Goal: Information Seeking & Learning: Understand process/instructions

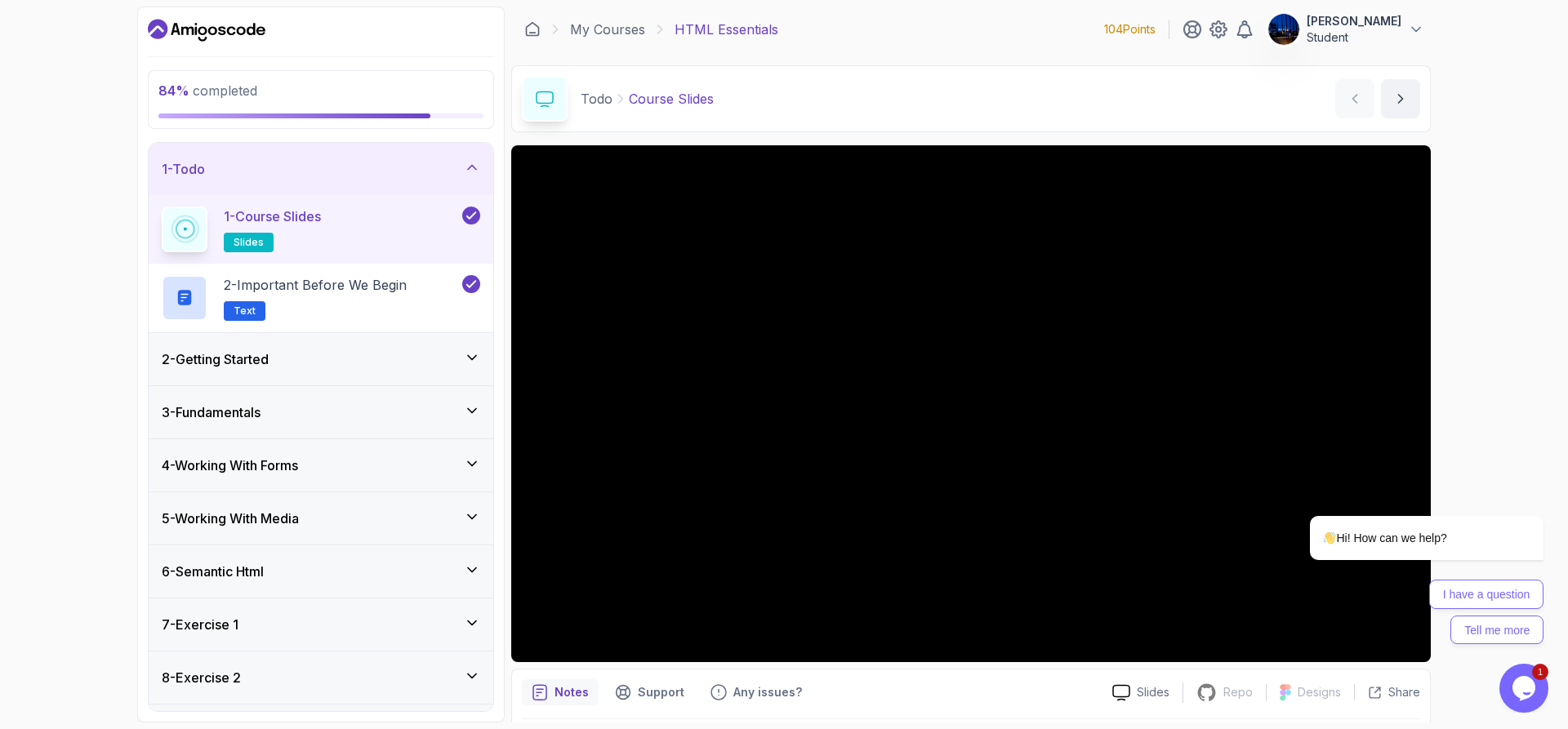
click at [470, 681] on icon at bounding box center [472, 676] width 16 height 16
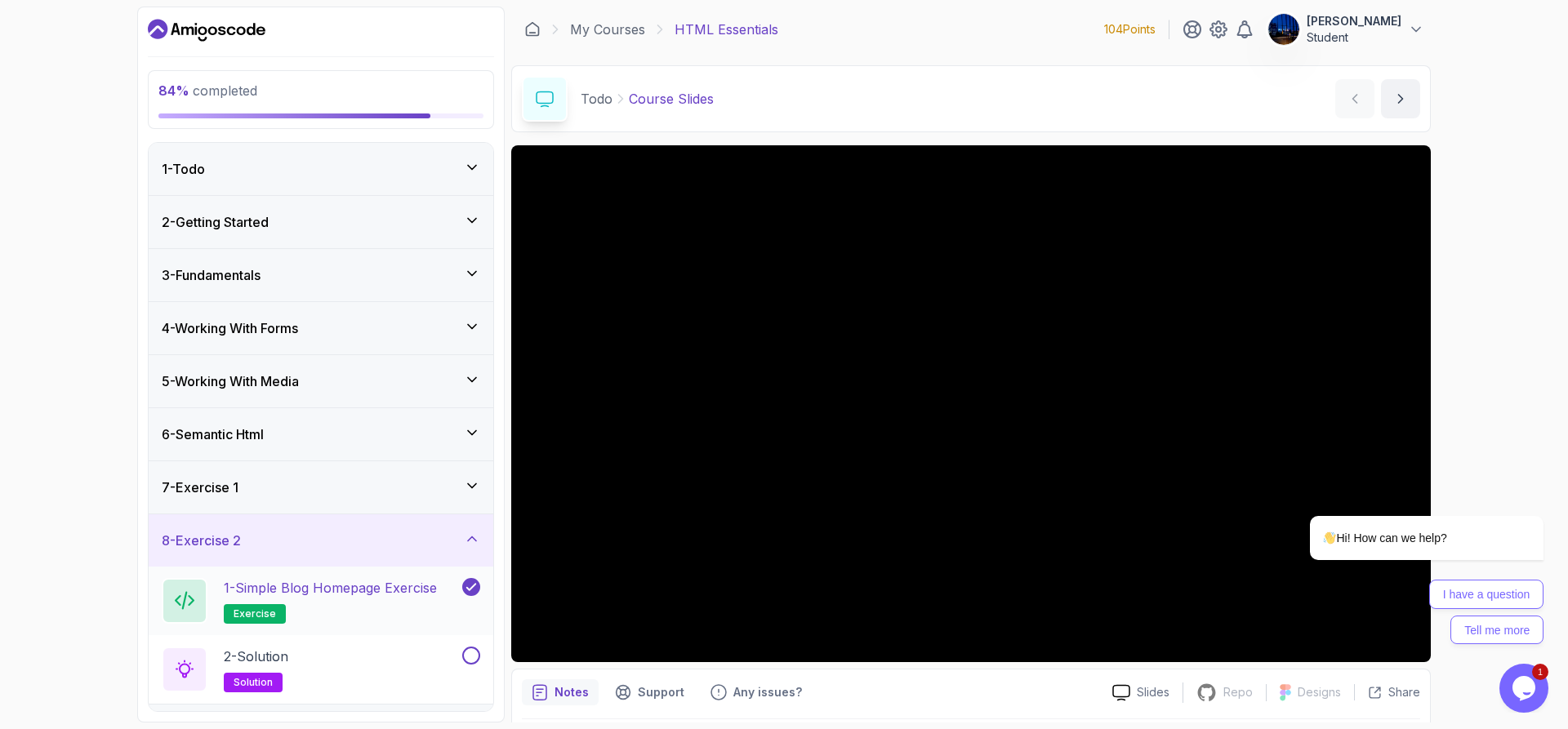
click at [377, 599] on h2 "1 - Simple Blog Homepage Exercise exercise" at bounding box center [329, 600] width 213 height 45
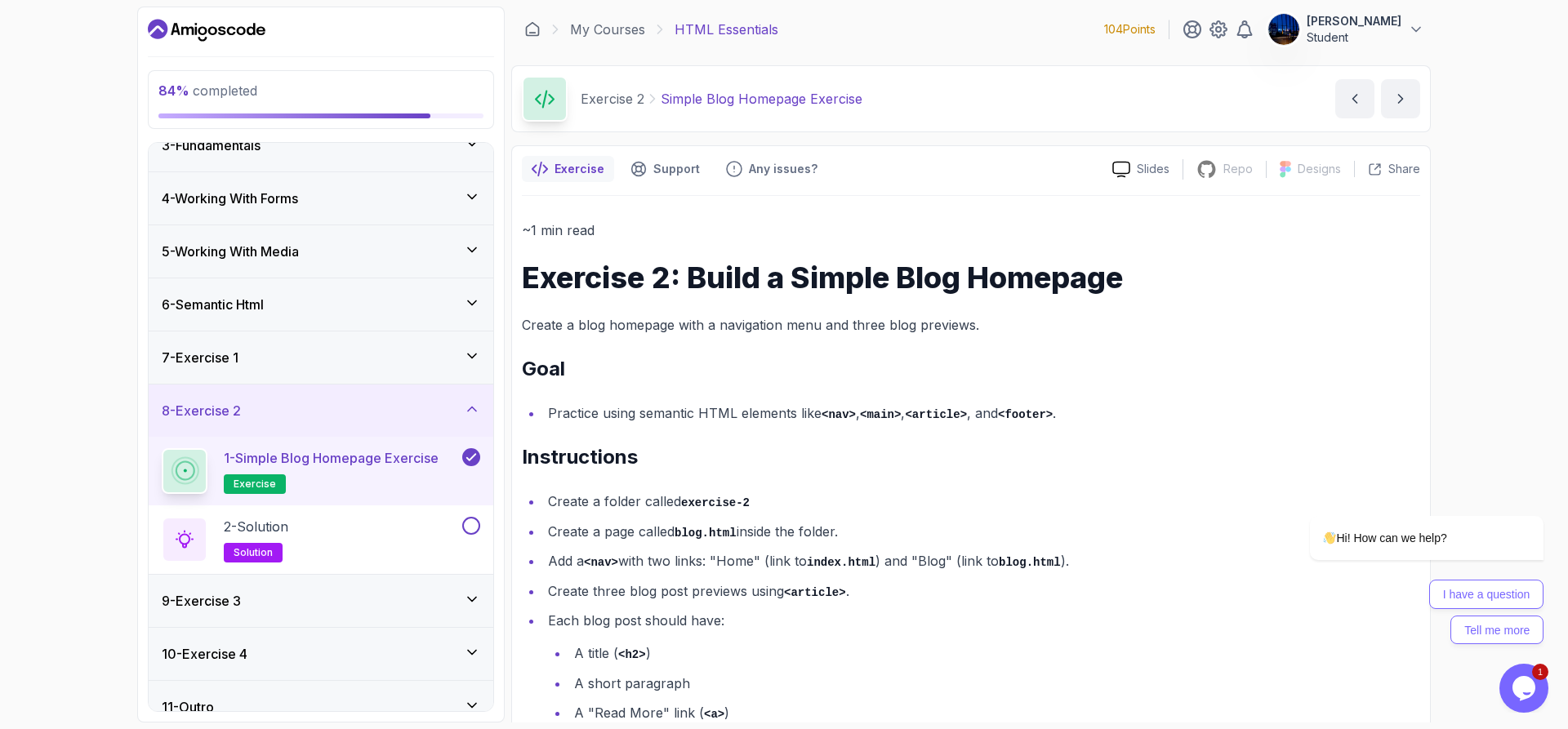
scroll to position [152, 0]
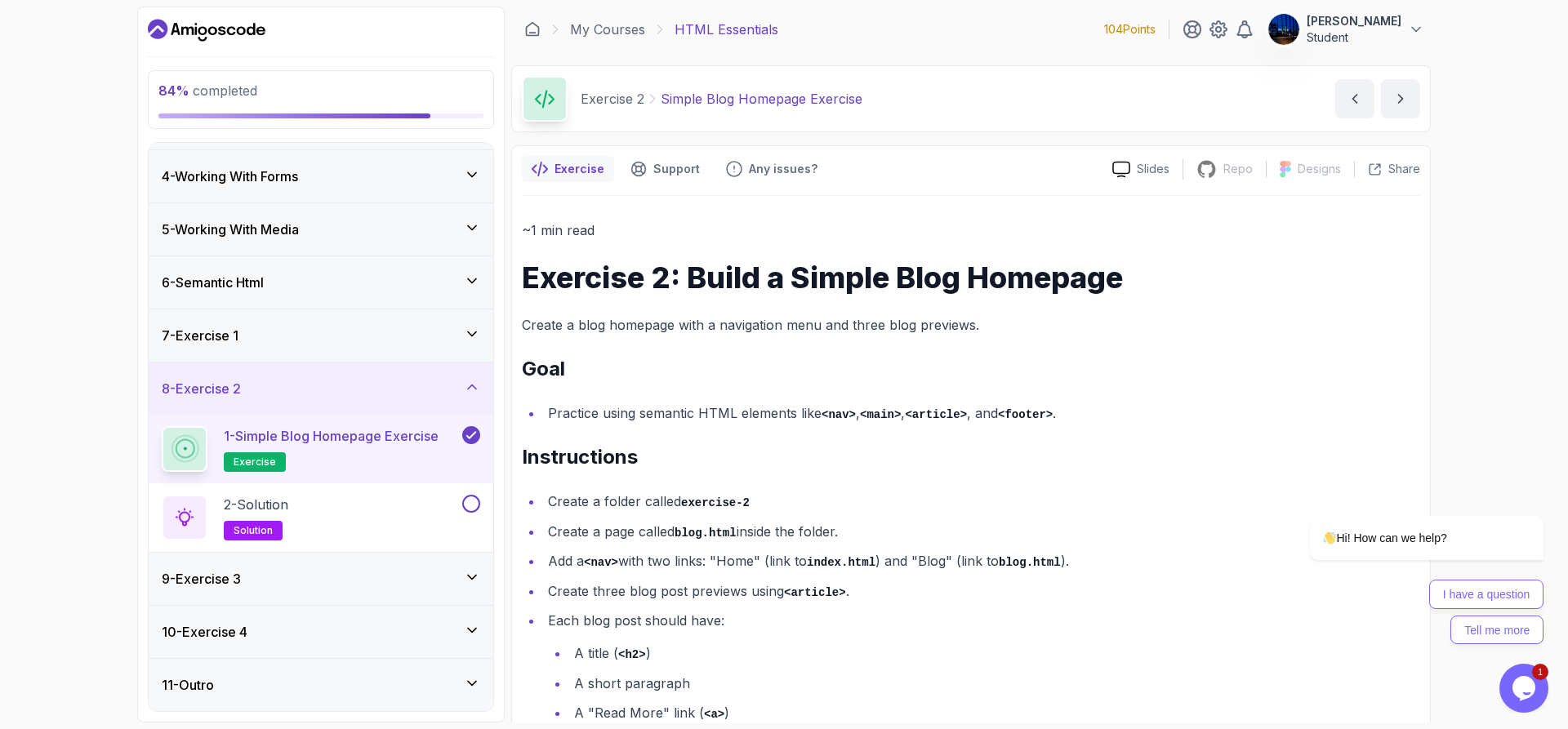
click at [1566, 706] on div "84 % completed 1 - Todo 2 - Getting Started 3 - Fundamentals 4 - Working With F…" at bounding box center [784, 364] width 1568 height 729
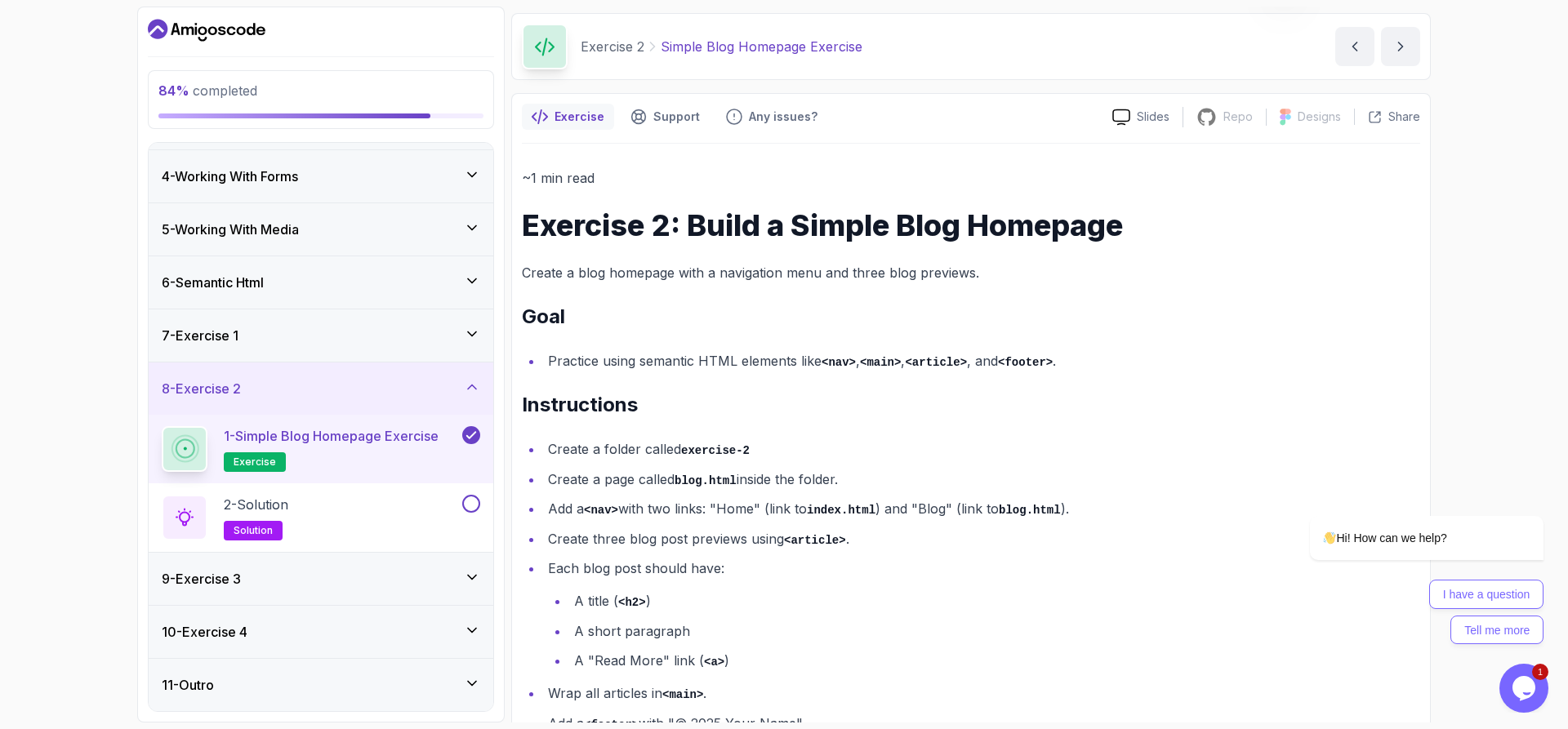
scroll to position [105, 0]
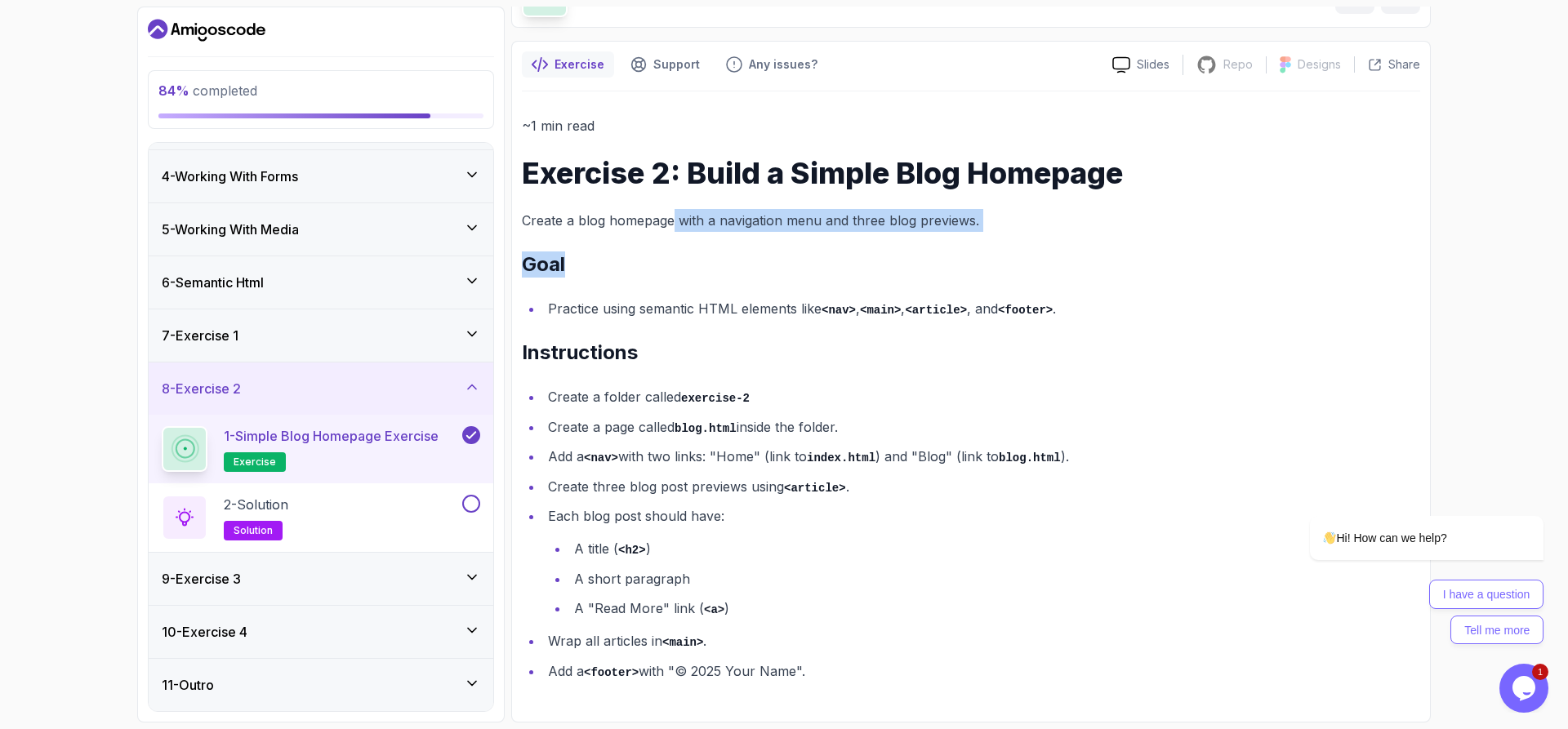
drag, startPoint x: 680, startPoint y: 230, endPoint x: 1081, endPoint y: 233, distance: 401.0
click at [1081, 233] on div "~1 min read Exercise 2: Build a Simple Blog Homepage Create a blog homepage wit…" at bounding box center [971, 399] width 899 height 568
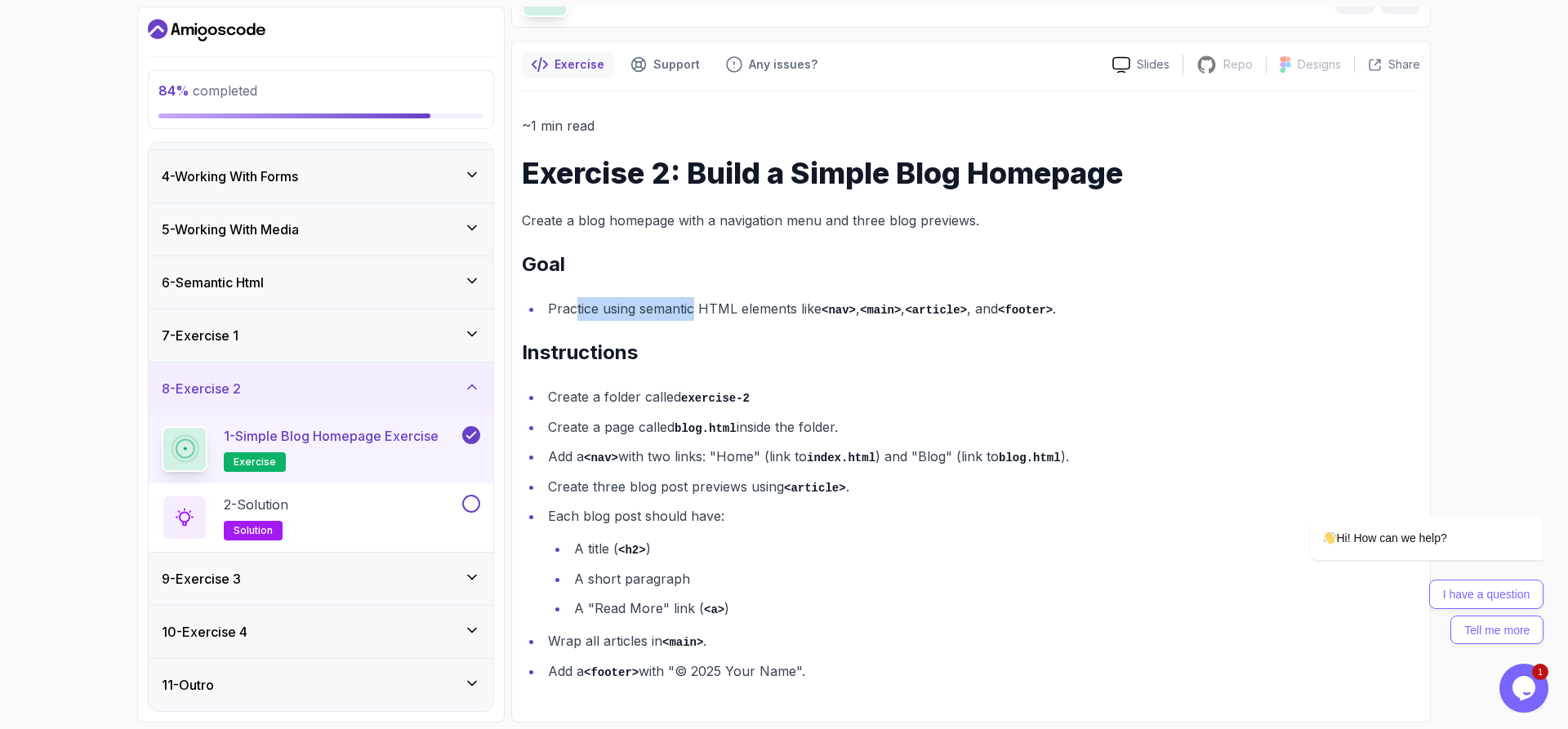
drag, startPoint x: 576, startPoint y: 309, endPoint x: 721, endPoint y: 313, distance: 145.1
click at [721, 313] on li "Practice using semantic HTML elements like <nav> , <main> , <article> , and <fo…" at bounding box center [981, 309] width 877 height 24
drag, startPoint x: 756, startPoint y: 302, endPoint x: 904, endPoint y: 313, distance: 148.4
click at [904, 313] on li "Practice using semantic HTML elements like <nav> , <main> , <article> , and <fo…" at bounding box center [981, 309] width 877 height 24
click at [932, 345] on h2 "Instructions" at bounding box center [971, 352] width 899 height 26
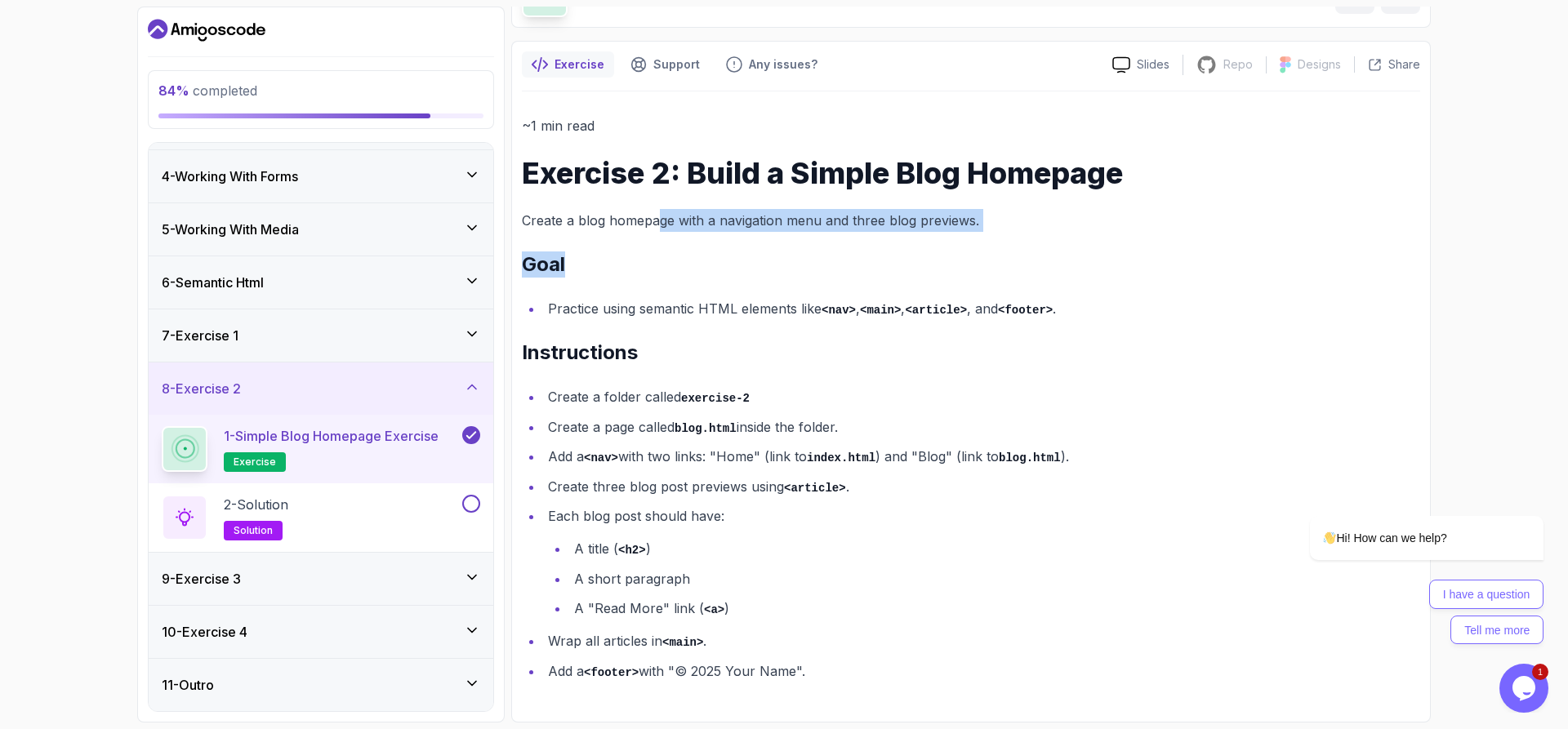
drag, startPoint x: 659, startPoint y: 224, endPoint x: 849, endPoint y: 240, distance: 190.7
click at [849, 240] on div "~1 min read Exercise 2: Build a Simple Blog Homepage Create a blog homepage wit…" at bounding box center [971, 399] width 899 height 568
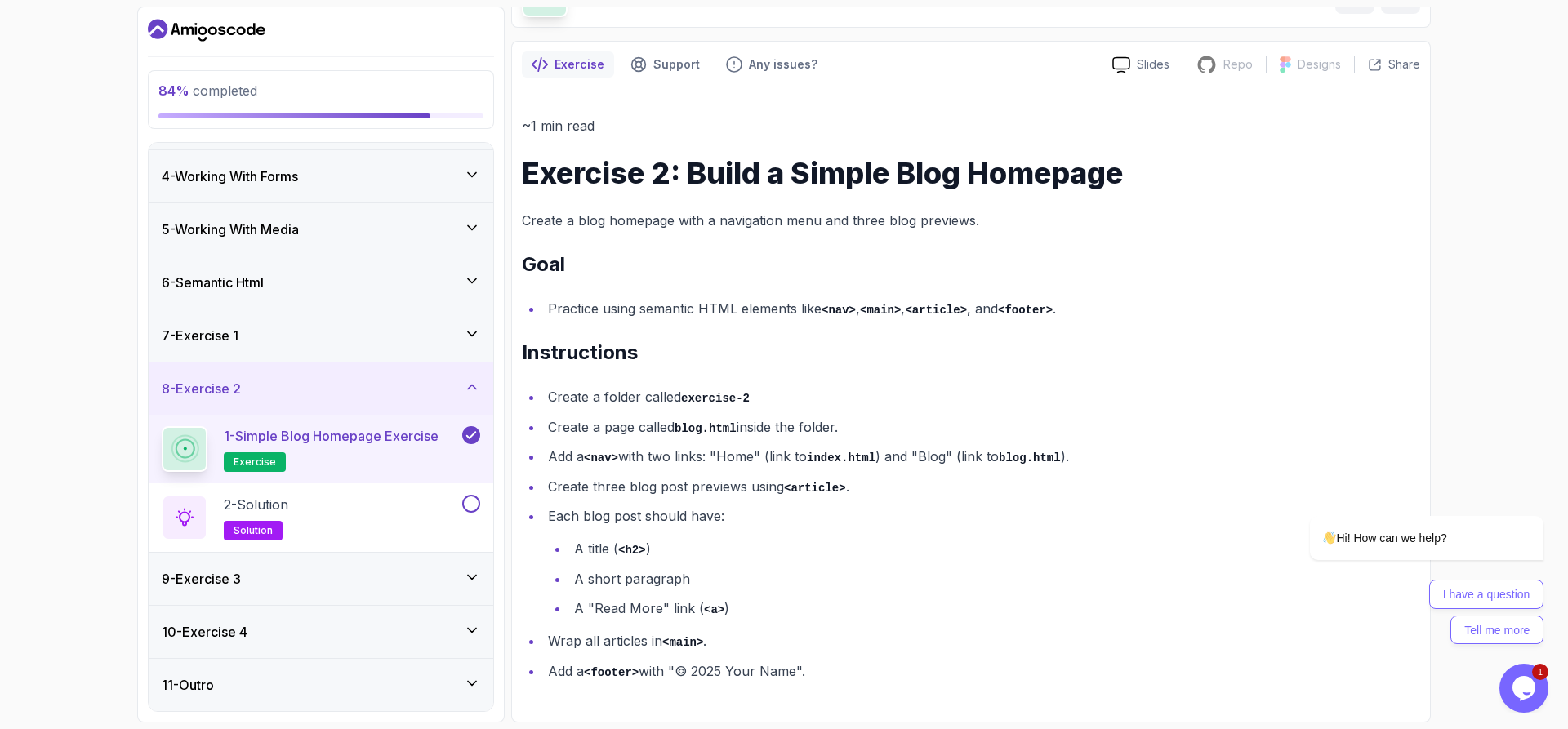
click at [823, 285] on div "~1 min read Exercise 2: Build a Simple Blog Homepage Create a blog homepage wit…" at bounding box center [971, 399] width 899 height 568
drag, startPoint x: 595, startPoint y: 384, endPoint x: 669, endPoint y: 393, distance: 74.5
click at [662, 393] on div "~1 min read Exercise 2: Build a Simple Blog Homepage Create a blog homepage wit…" at bounding box center [971, 399] width 899 height 568
drag, startPoint x: 706, startPoint y: 395, endPoint x: 944, endPoint y: 393, distance: 238.0
click at [944, 393] on li "Create a folder called exercise-2" at bounding box center [981, 397] width 877 height 24
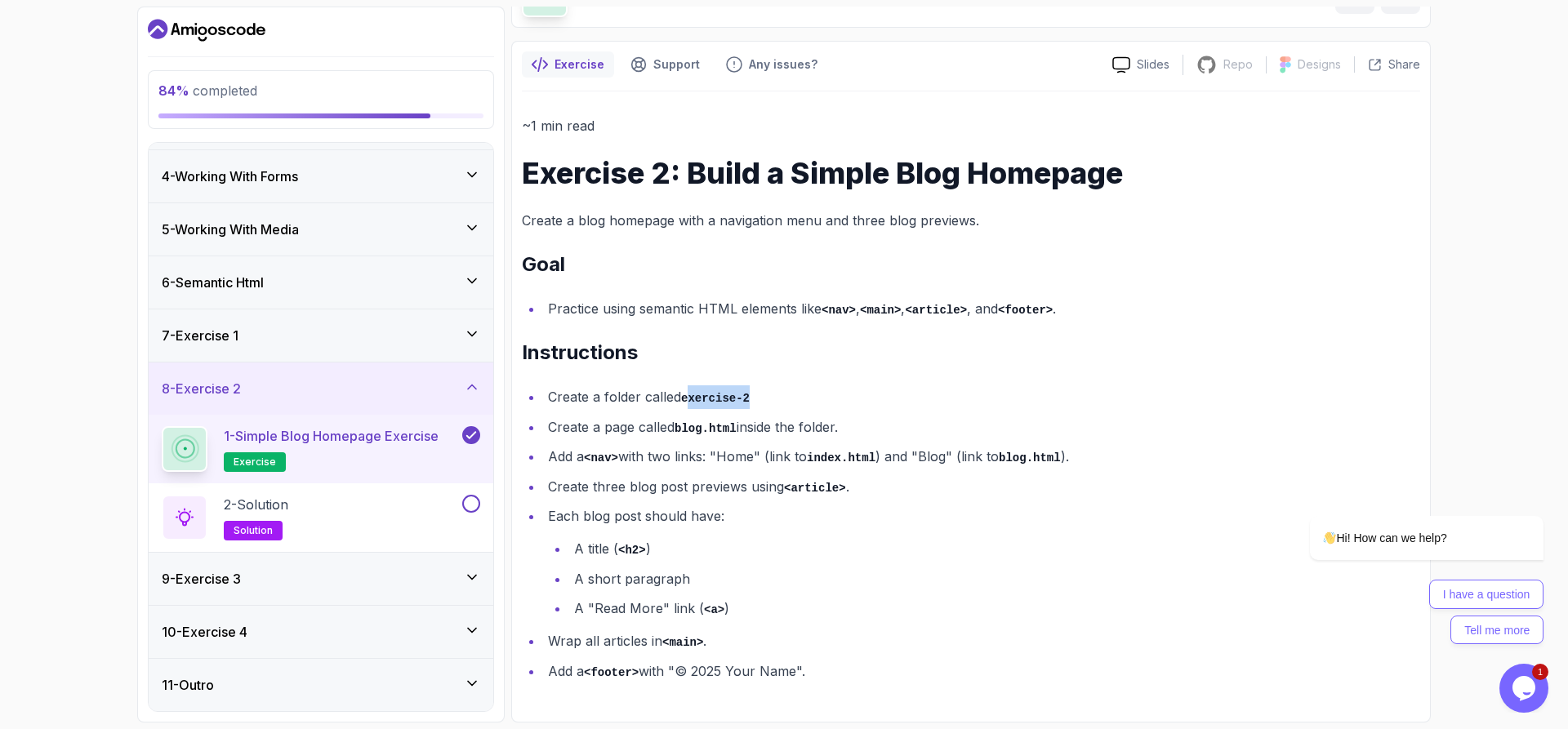
drag, startPoint x: 599, startPoint y: 422, endPoint x: 875, endPoint y: 437, distance: 276.4
click at [875, 437] on li "Create a page called blog.html inside the folder." at bounding box center [981, 428] width 877 height 24
drag, startPoint x: 1530, startPoint y: 247, endPoint x: 1432, endPoint y: 314, distance: 118.7
click at [1530, 247] on div "84 % completed 1 - Todo 2 - Getting Started 3 - Fundamentals 4 - Working With F…" at bounding box center [784, 364] width 1568 height 729
drag, startPoint x: 693, startPoint y: 424, endPoint x: 809, endPoint y: 424, distance: 116.0
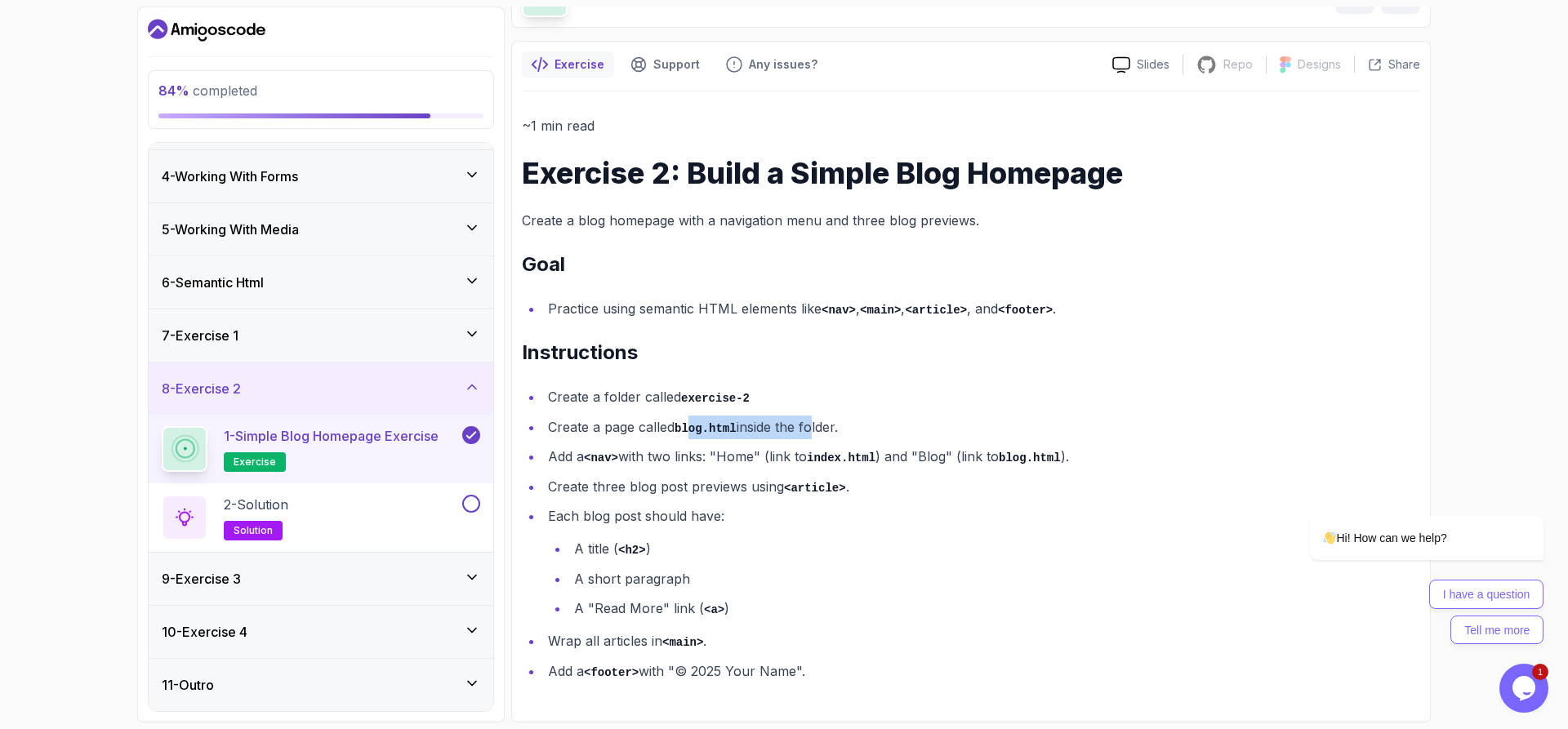
click at [809, 424] on li "Create a page called blog.html inside the folder." at bounding box center [981, 428] width 877 height 24
click at [800, 387] on li "Create a folder called exercise-2" at bounding box center [981, 397] width 877 height 24
click at [946, 677] on li "Add a <footer> with "© 2025 Your Name"." at bounding box center [981, 671] width 877 height 24
click at [719, 519] on li "Each blog post should have: A title ( <h2> ) A short paragraph A "Read More" li…" at bounding box center [981, 562] width 877 height 116
click at [939, 664] on li "Add a <footer> with "© 2025 Your Name"." at bounding box center [981, 671] width 877 height 24
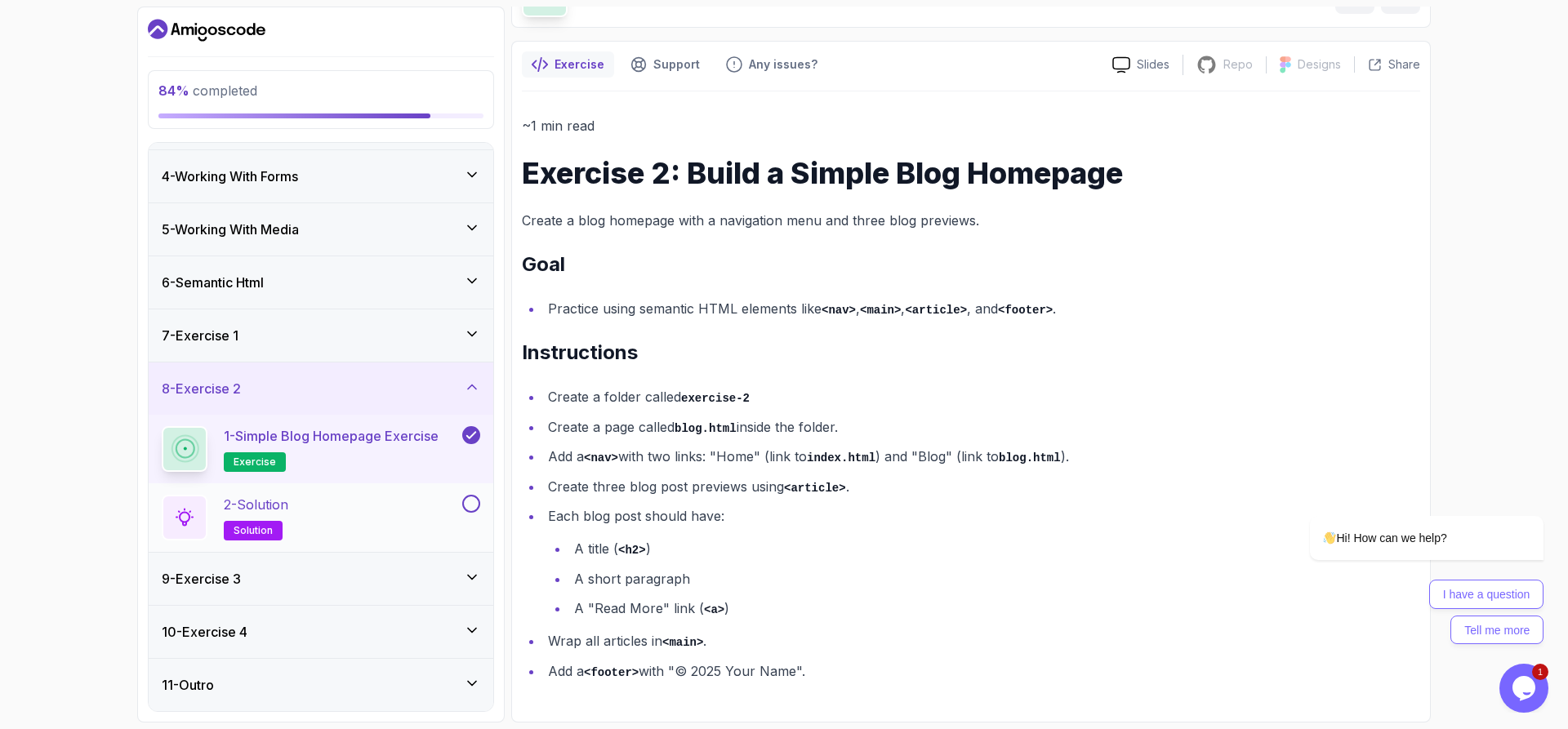
click at [478, 503] on button at bounding box center [471, 504] width 18 height 18
click at [382, 567] on div "9 - Exercise 3" at bounding box center [321, 579] width 345 height 52
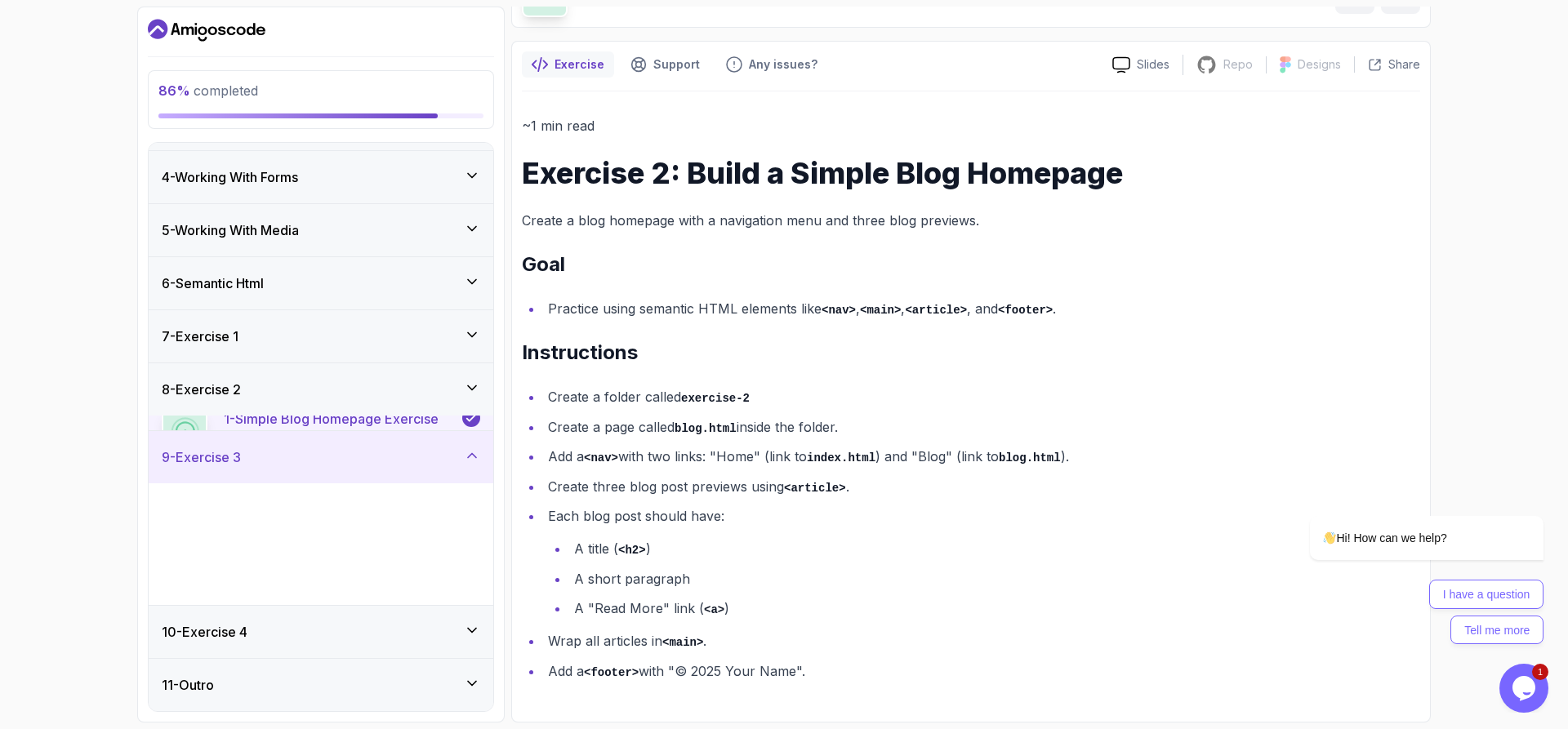
scroll to position [152, 0]
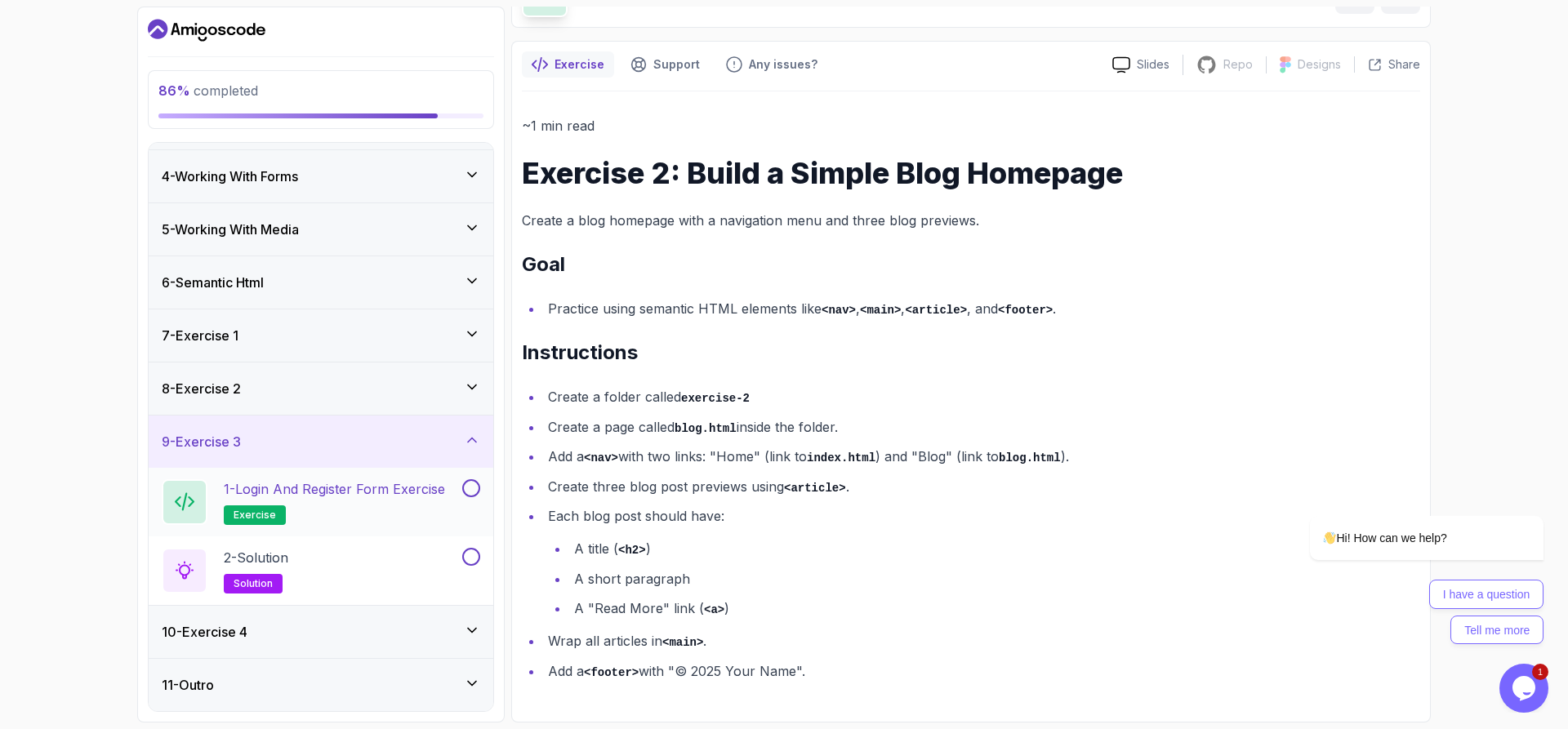
click at [369, 492] on p "1 - Login and Register Form Exercise" at bounding box center [334, 489] width 222 height 19
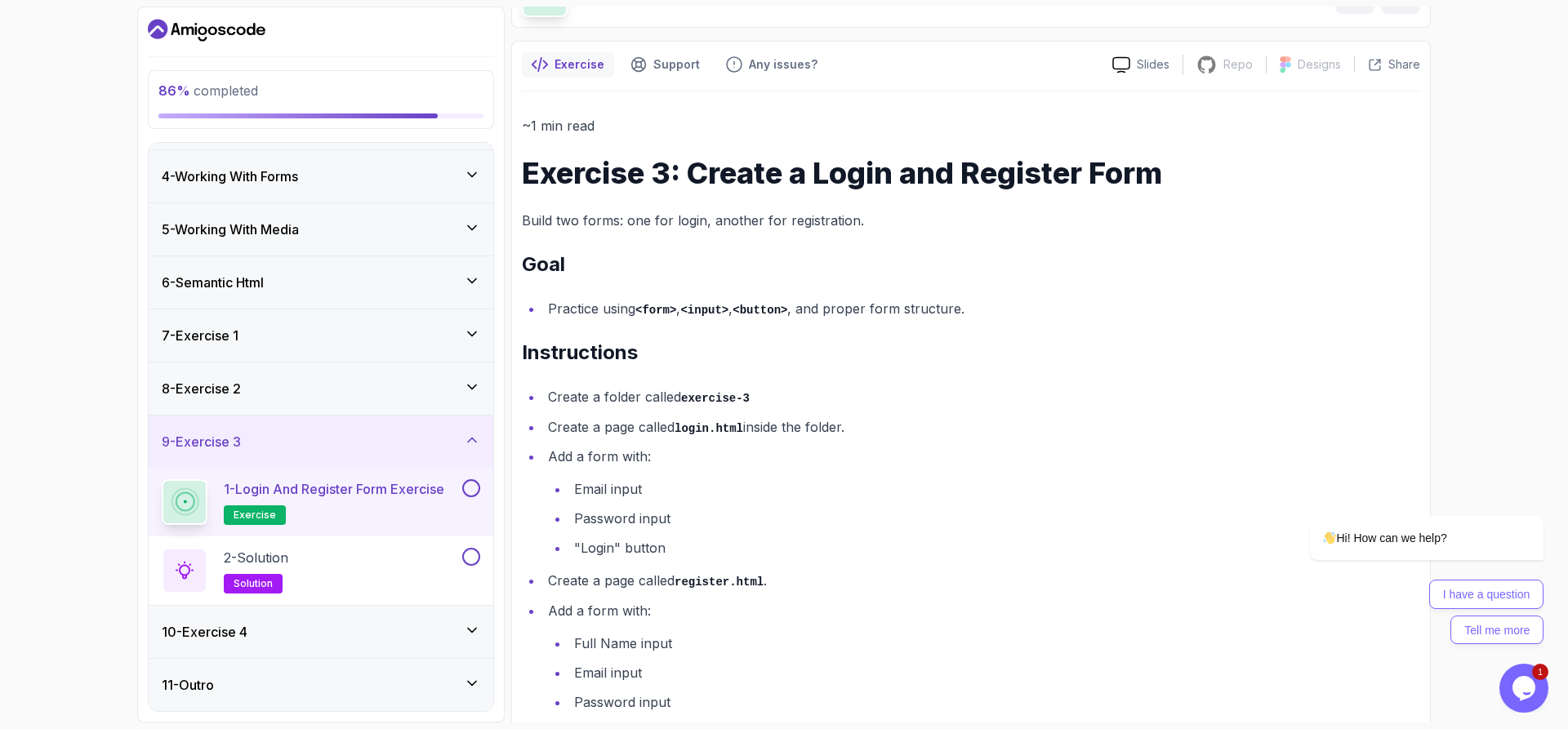
click at [1451, 155] on div "86 % completed 1 - Todo 2 - Getting Started 3 - Fundamentals 4 - Working With F…" at bounding box center [784, 364] width 1568 height 729
drag, startPoint x: 627, startPoint y: 391, endPoint x: 782, endPoint y: 408, distance: 155.9
click at [782, 408] on li "Create a folder called exercise-3" at bounding box center [981, 397] width 877 height 24
drag, startPoint x: 612, startPoint y: 431, endPoint x: 863, endPoint y: 436, distance: 251.0
click at [863, 436] on li "Create a page called login.html inside the folder." at bounding box center [981, 428] width 877 height 24
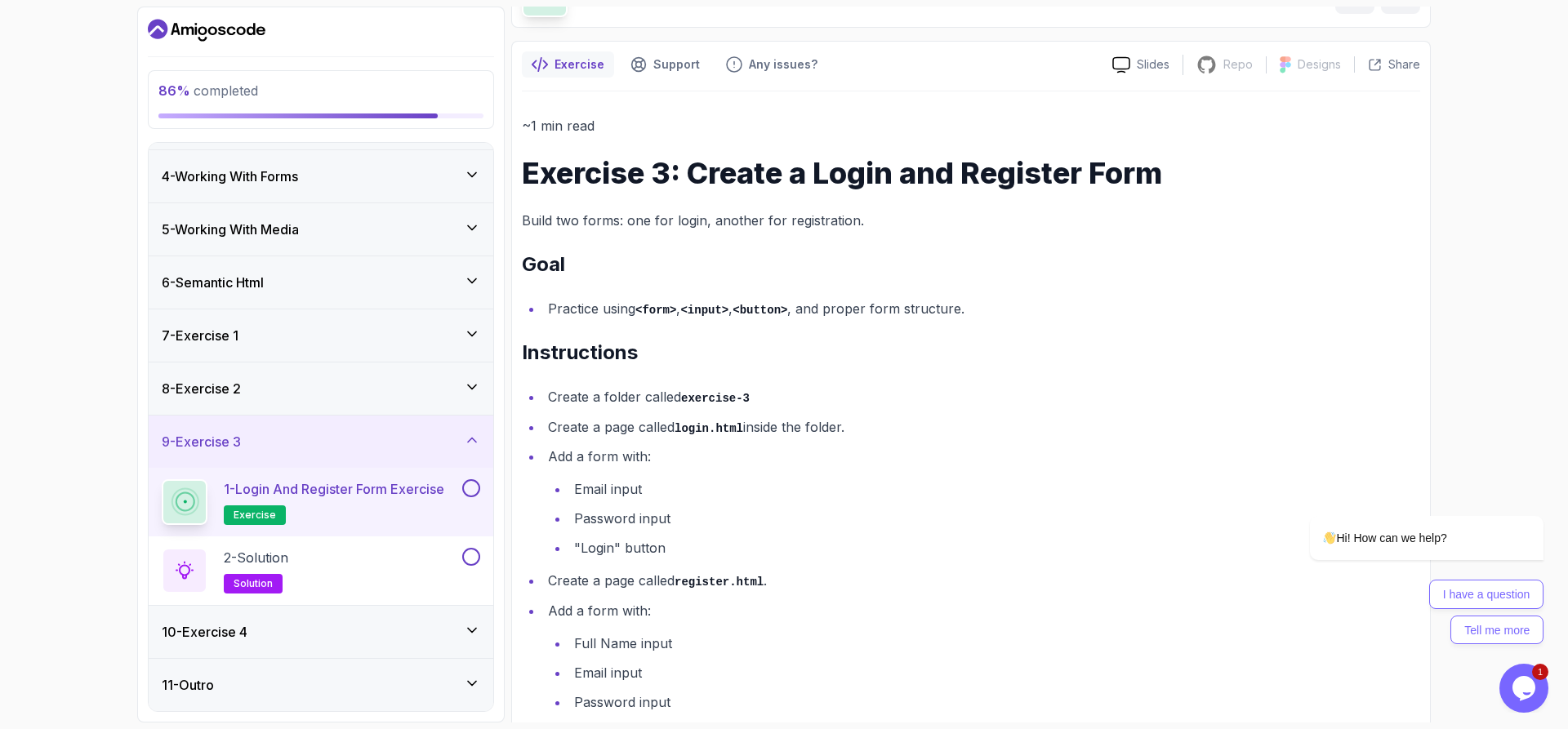
click at [1465, 171] on div "86 % completed 1 - Todo 2 - Getting Started 3 - Fundamentals 4 - Working With F…" at bounding box center [784, 364] width 1568 height 729
click at [855, 680] on li "Email input" at bounding box center [995, 673] width 851 height 23
click at [1533, 102] on div "86 % completed 1 - Todo 2 - Getting Started 3 - Fundamentals 4 - Working With F…" at bounding box center [784, 364] width 1568 height 729
drag, startPoint x: 412, startPoint y: 329, endPoint x: 553, endPoint y: 119, distance: 252.9
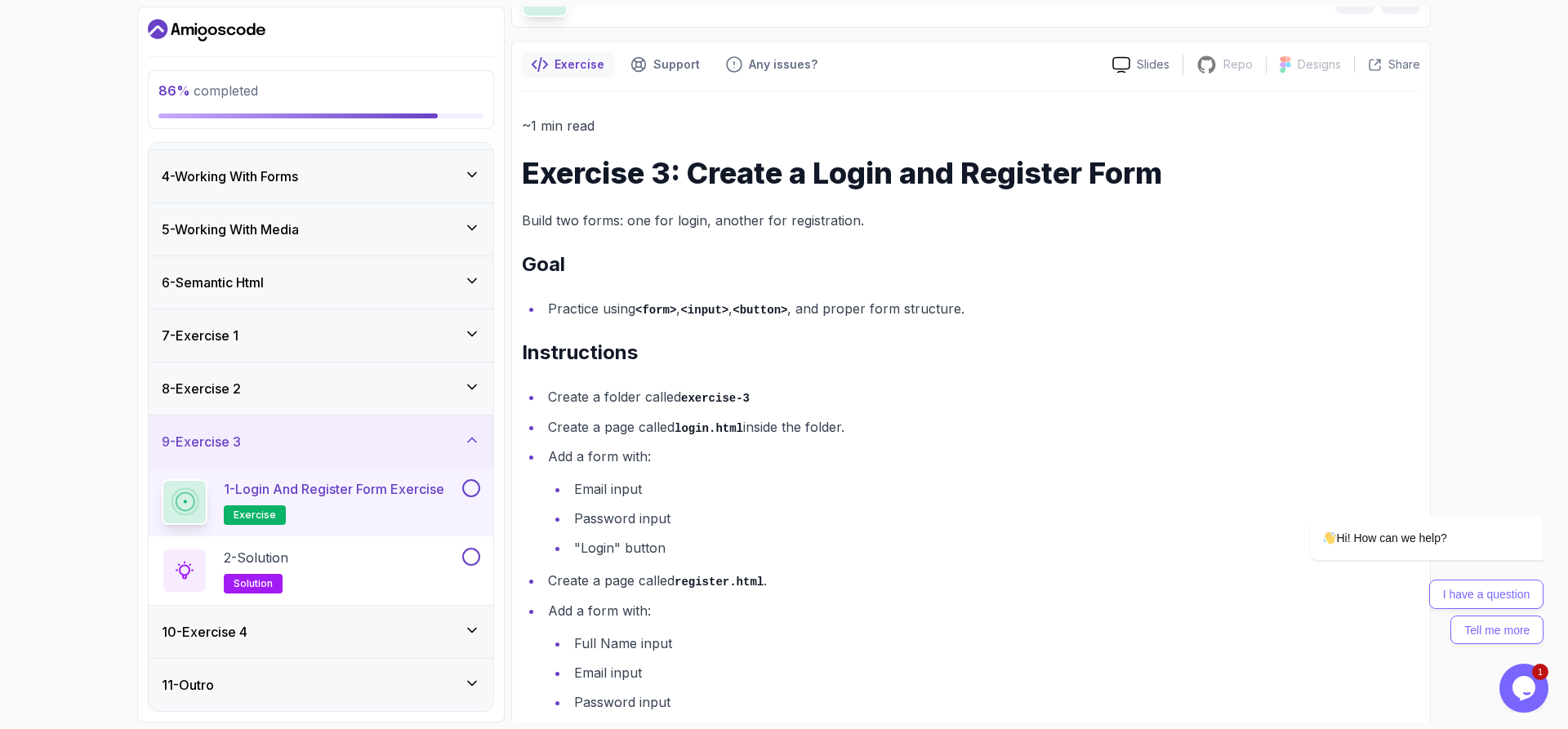
click at [412, 326] on div "7 - Exercise 1" at bounding box center [321, 335] width 319 height 19
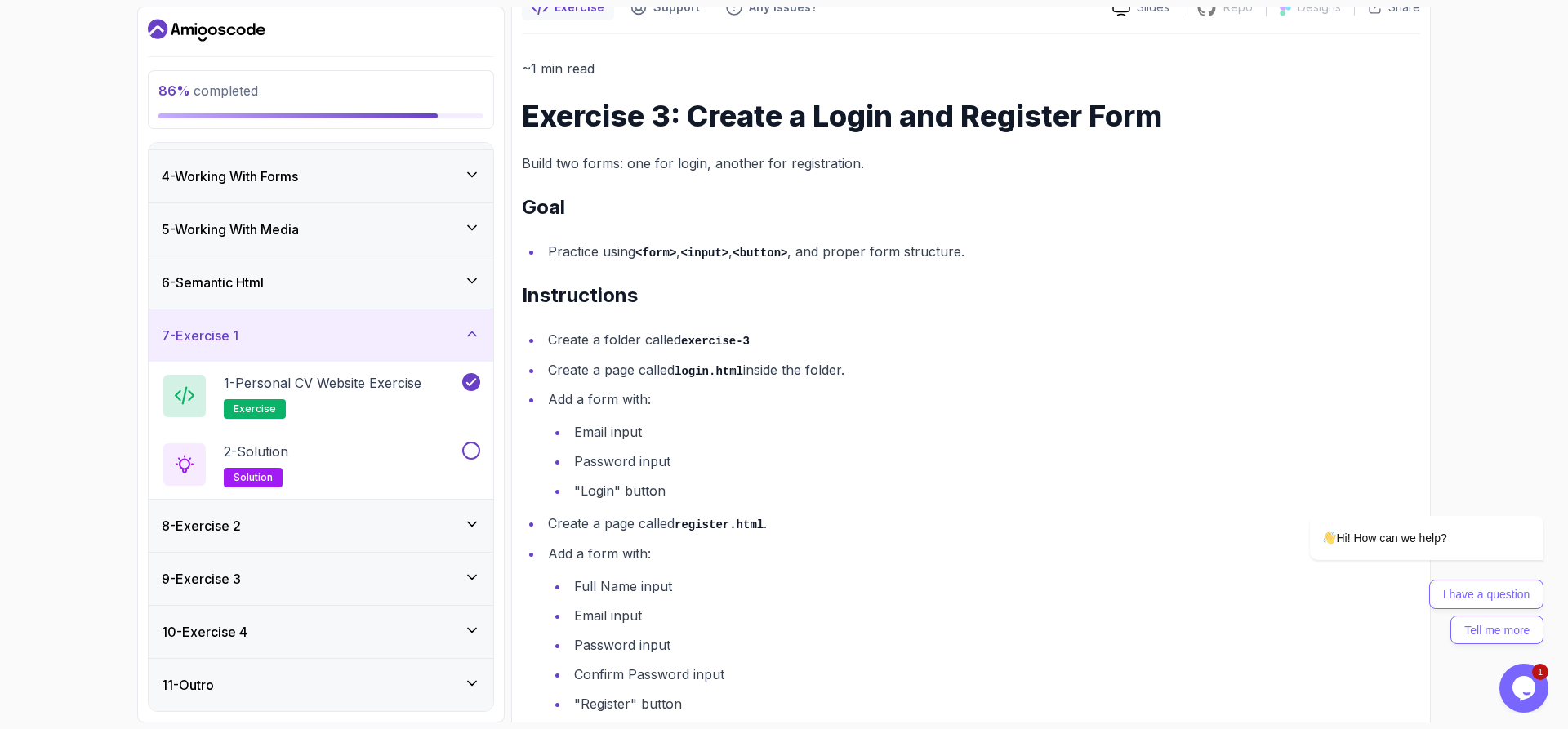
scroll to position [227, 0]
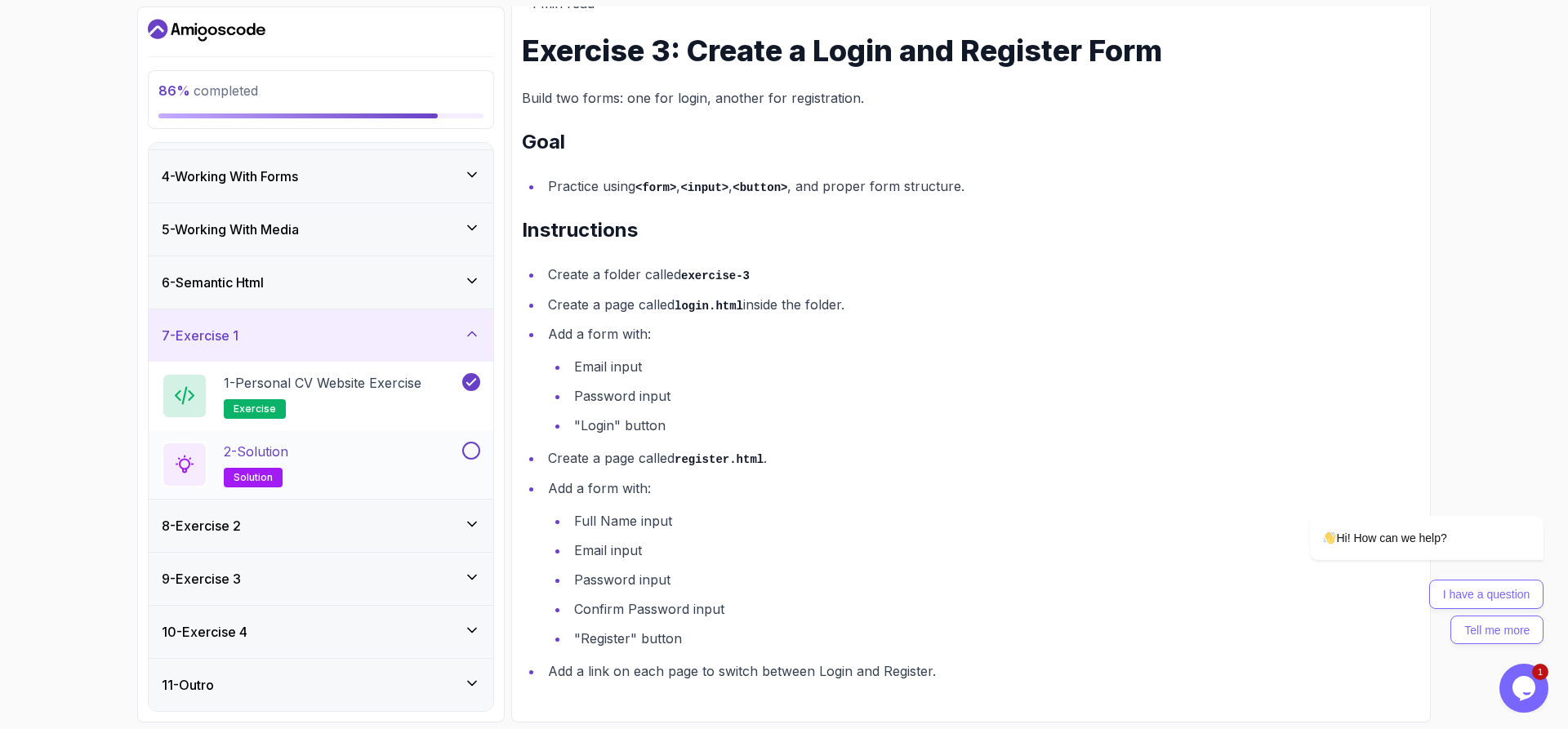
click at [357, 477] on div "2 - Solution solution" at bounding box center [310, 464] width 298 height 45
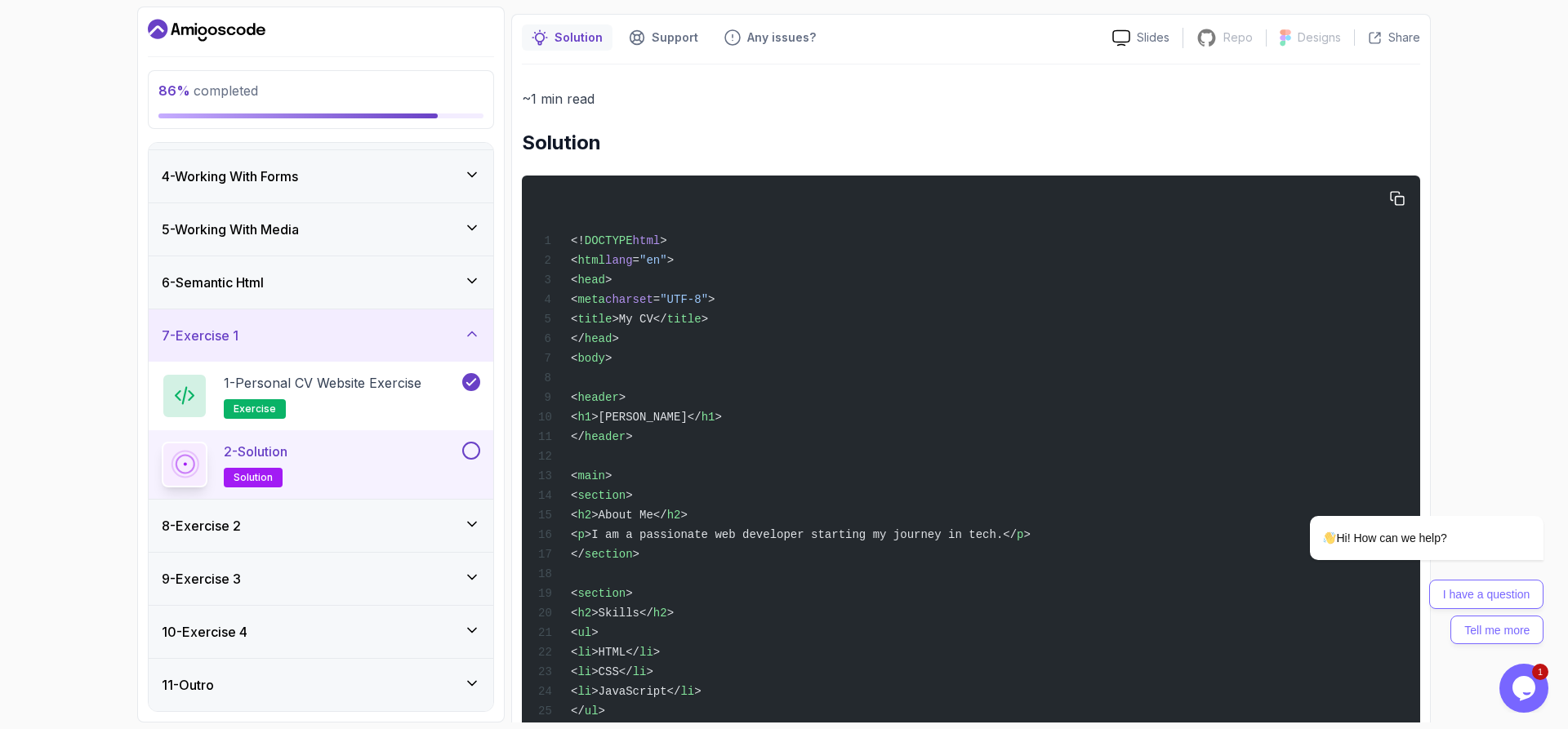
scroll to position [164, 0]
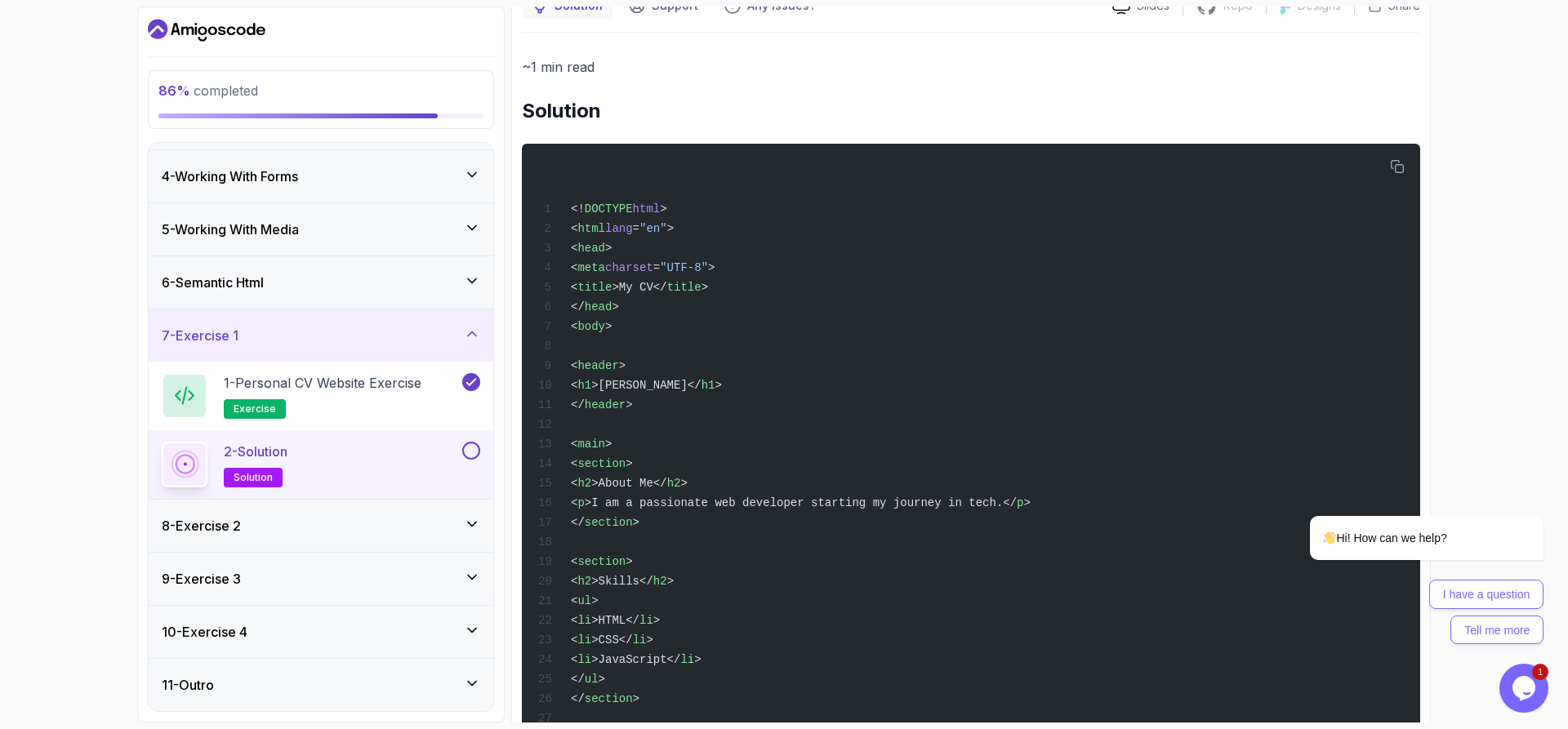
click at [379, 594] on div "9 - Exercise 3" at bounding box center [321, 579] width 345 height 52
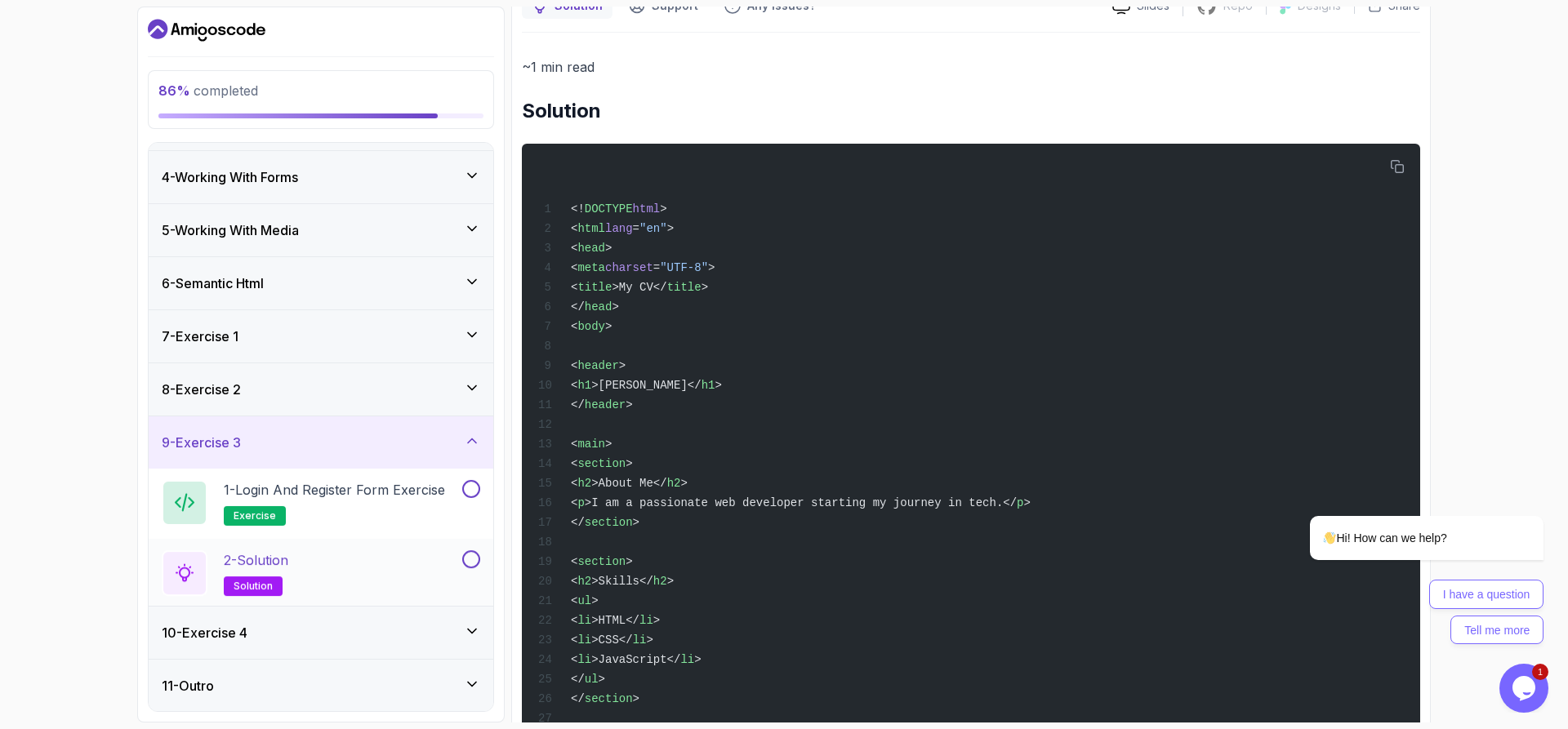
scroll to position [152, 0]
click at [366, 561] on div "2 - Solution solution" at bounding box center [310, 570] width 298 height 45
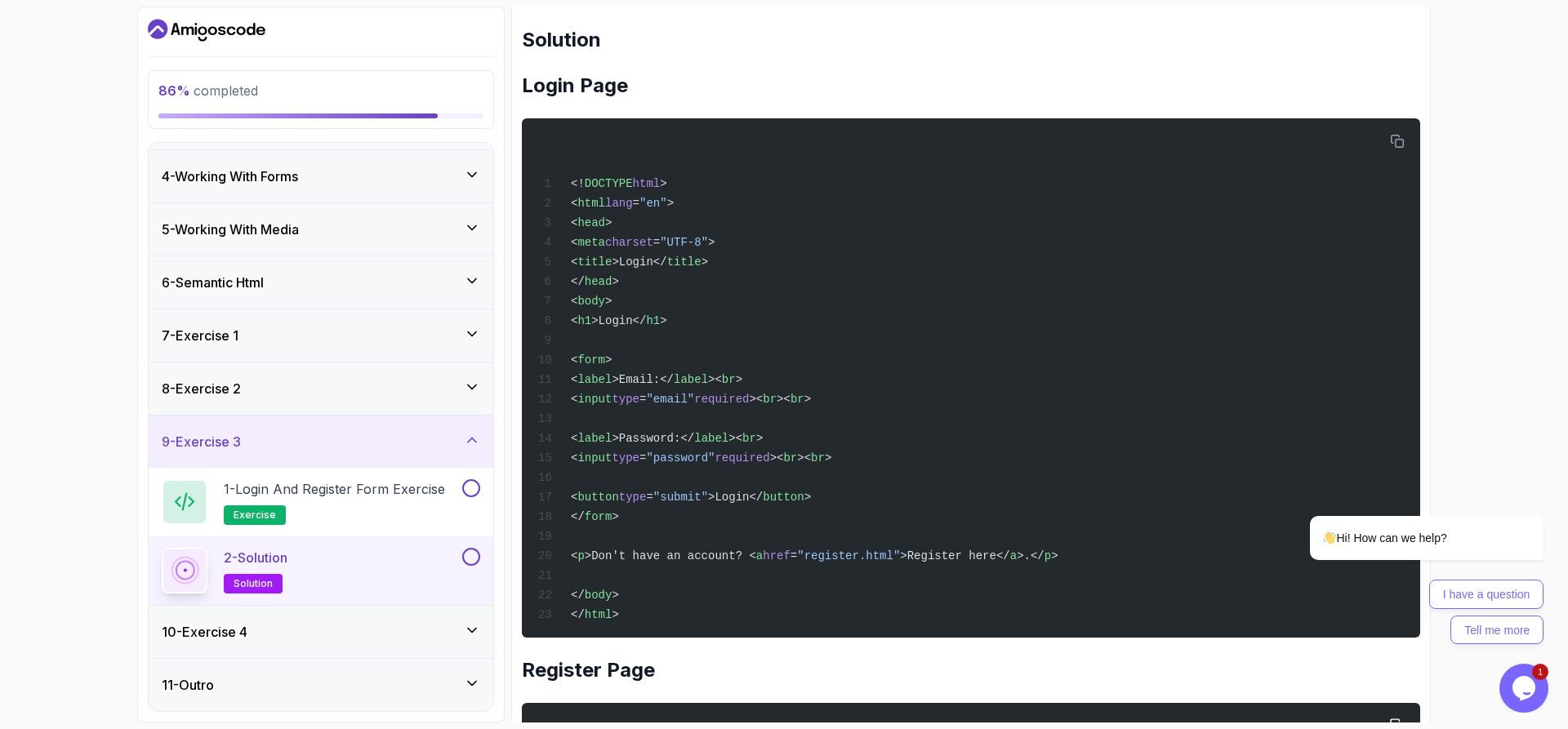
scroll to position [234, 0]
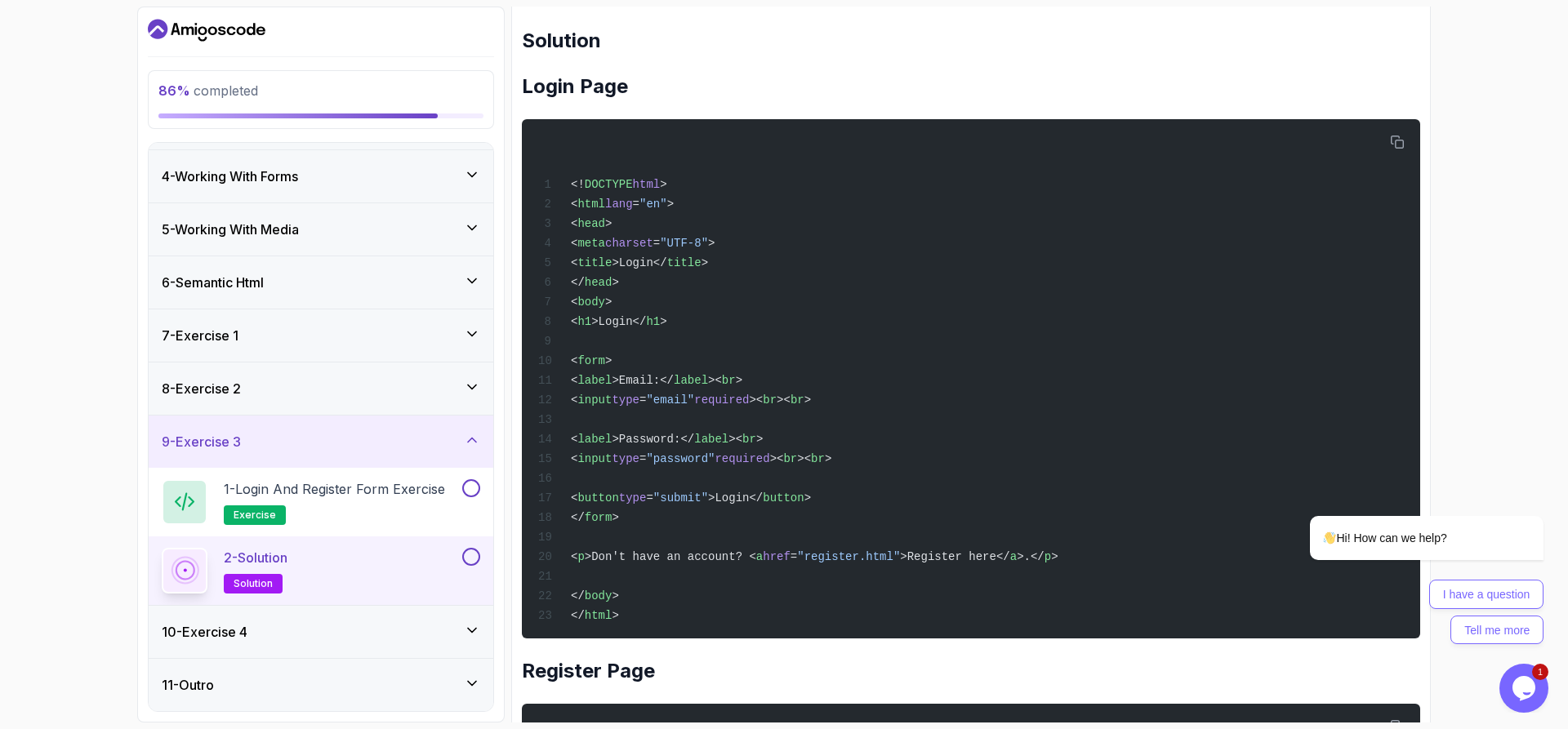
click at [51, 422] on div "86 % completed 1 - Todo 2 - Getting Started 3 - Fundamentals 4 - Working With F…" at bounding box center [784, 364] width 1568 height 729
click at [207, 438] on h3 "9 - Exercise 3" at bounding box center [201, 442] width 79 height 19
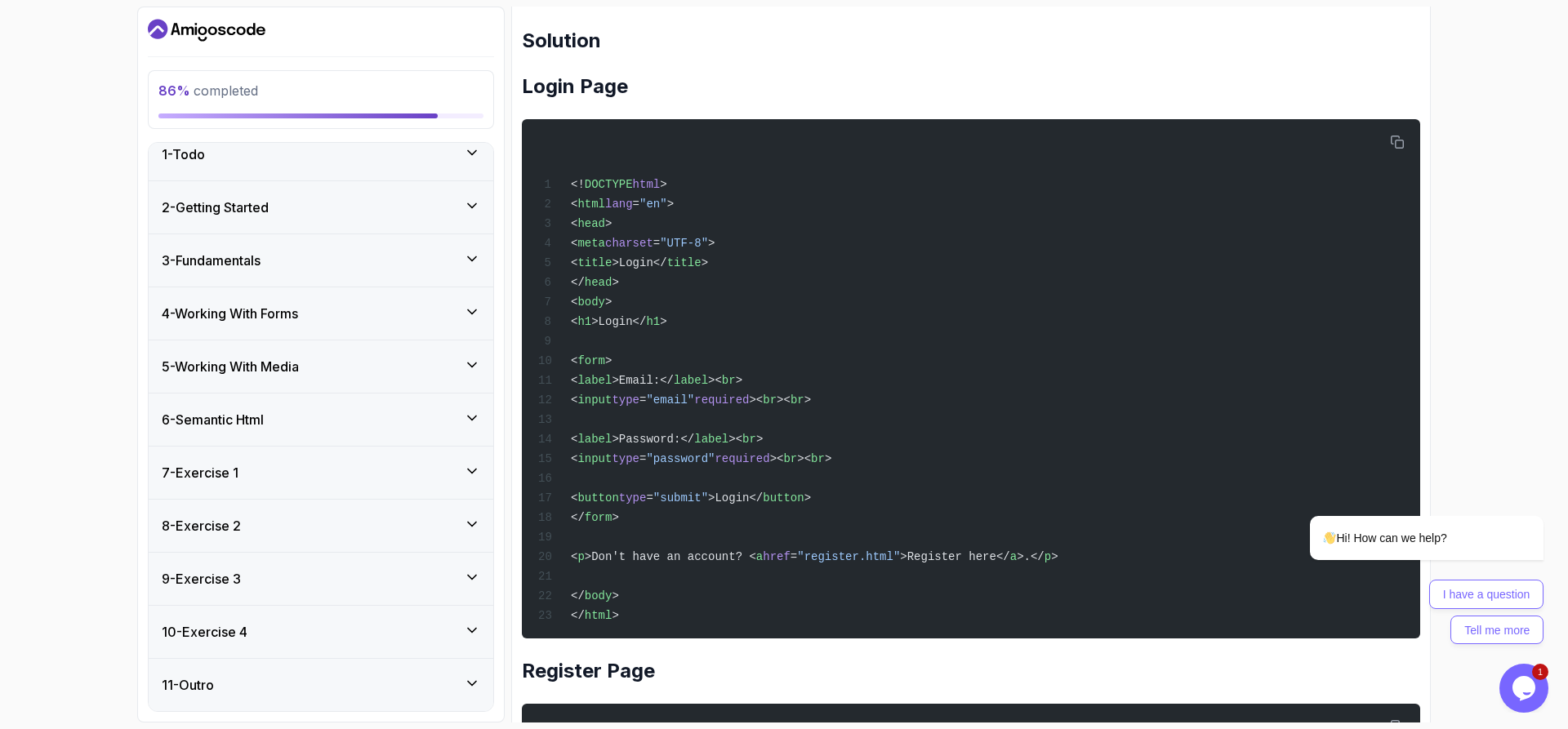
scroll to position [14, 0]
